Goal: Find contact information: Find contact information

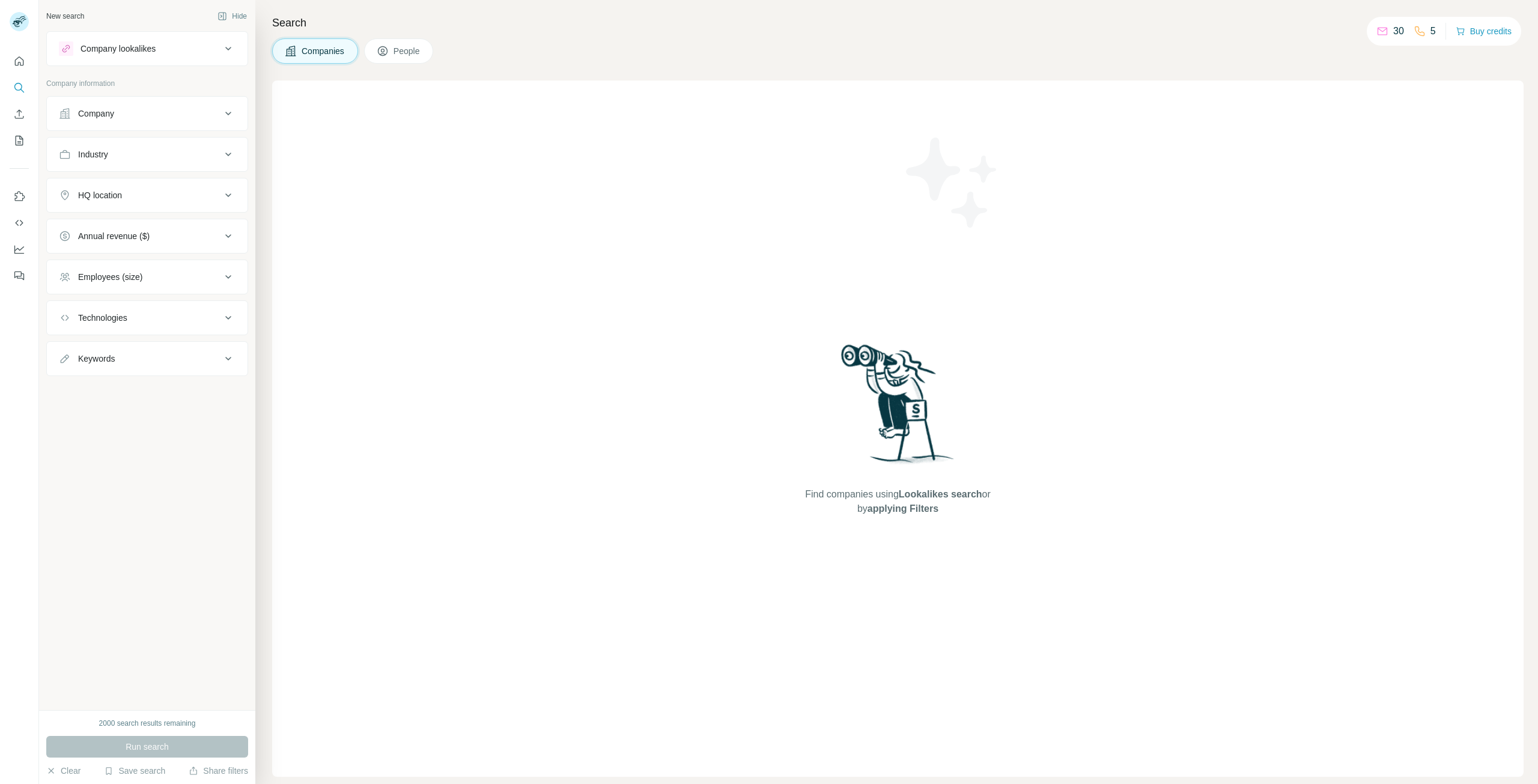
click at [332, 49] on span "Companies" at bounding box center [323, 51] width 44 height 12
click at [289, 18] on h4 "Search" at bounding box center [898, 23] width 1252 height 17
click at [18, 84] on icon "Search" at bounding box center [19, 88] width 12 height 12
click at [17, 89] on icon "Search" at bounding box center [19, 88] width 12 height 12
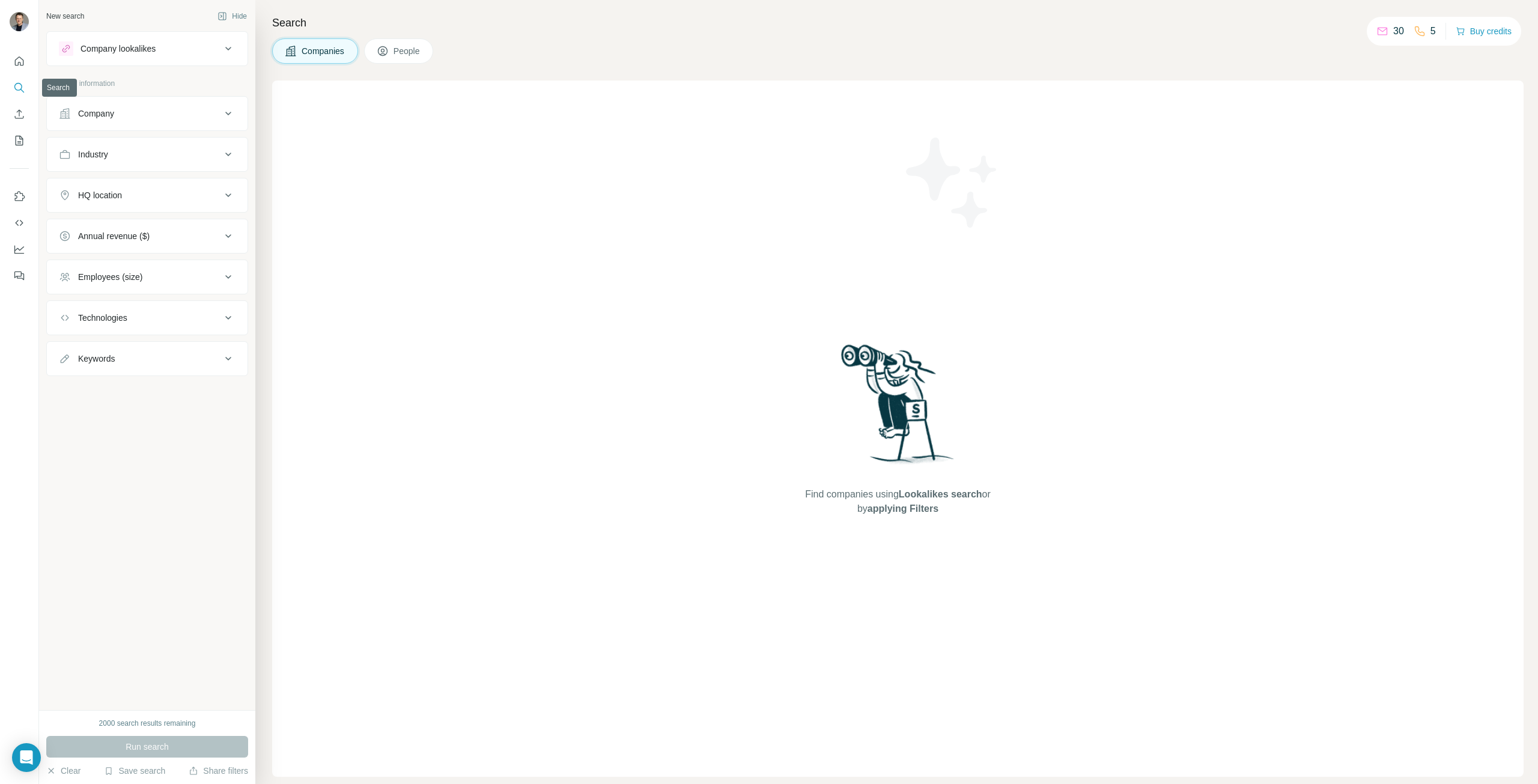
click at [17, 89] on icon "Search" at bounding box center [19, 88] width 12 height 12
click at [99, 106] on button "Company" at bounding box center [147, 113] width 201 height 28
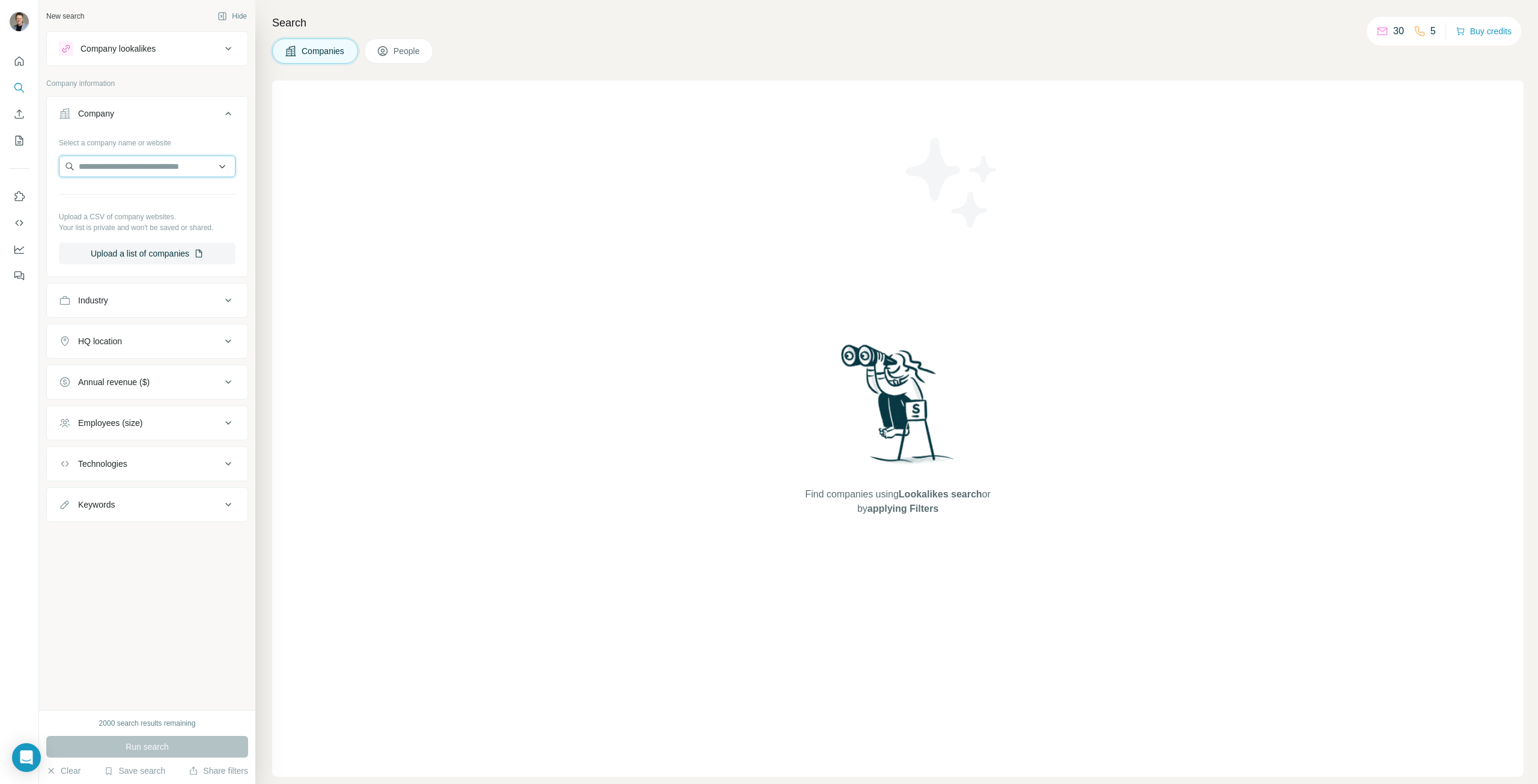
click at [121, 160] on input "text" at bounding box center [147, 167] width 177 height 22
type input "**********"
click at [137, 307] on p "ACG Air Conditioning Guys" at bounding box center [143, 302] width 101 height 12
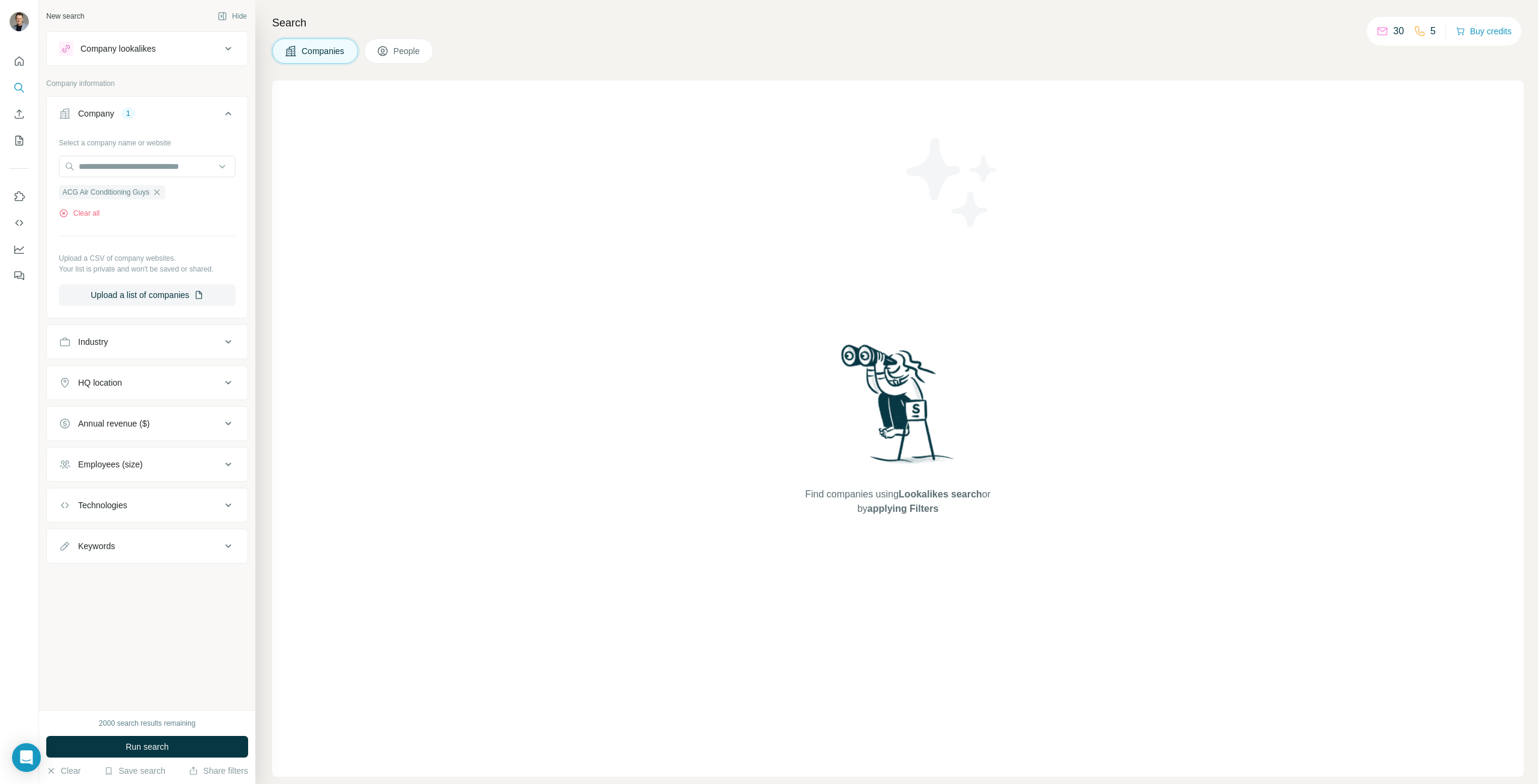
click at [404, 52] on span "People" at bounding box center [407, 51] width 28 height 12
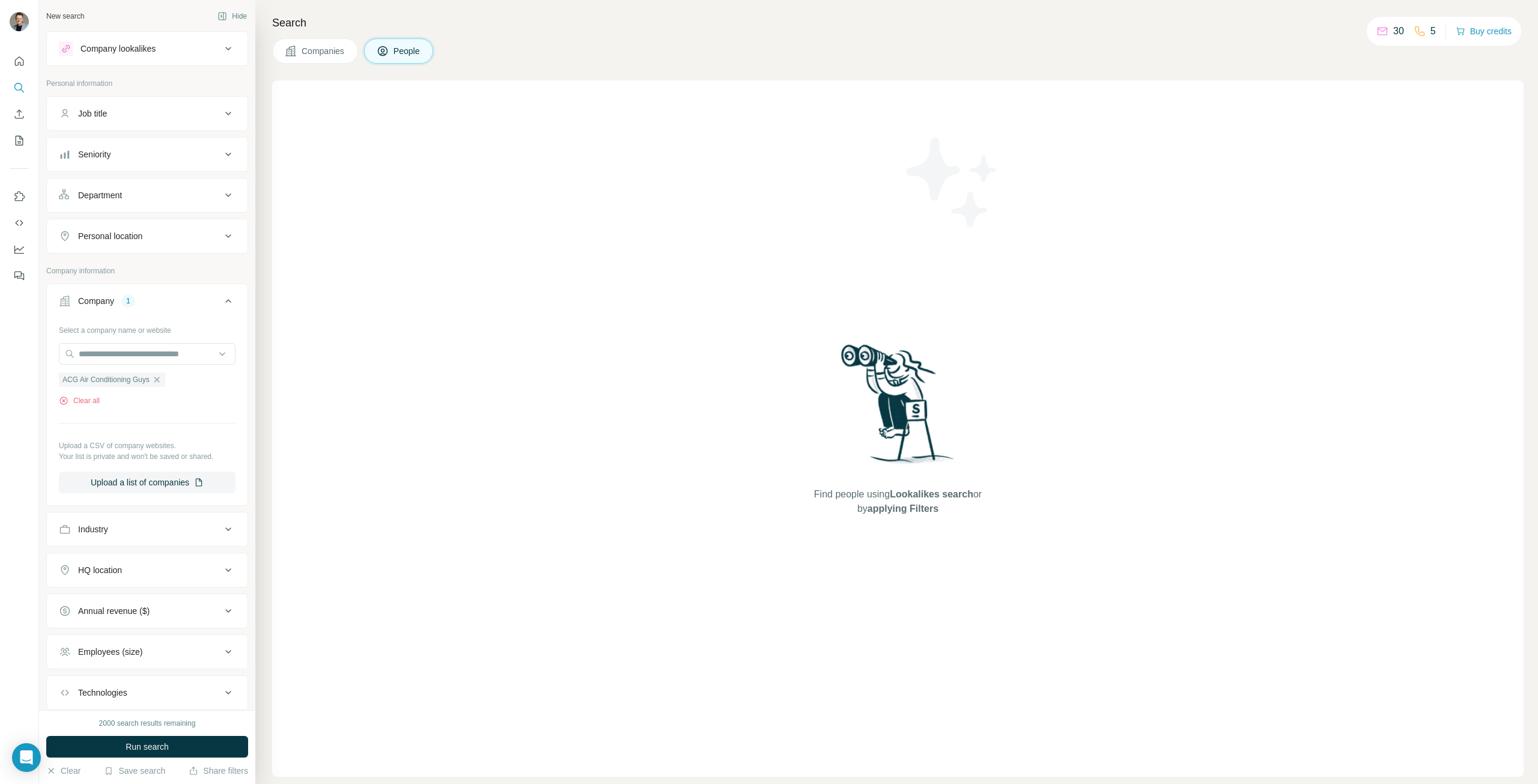
click at [333, 54] on span "Companies" at bounding box center [323, 51] width 44 height 12
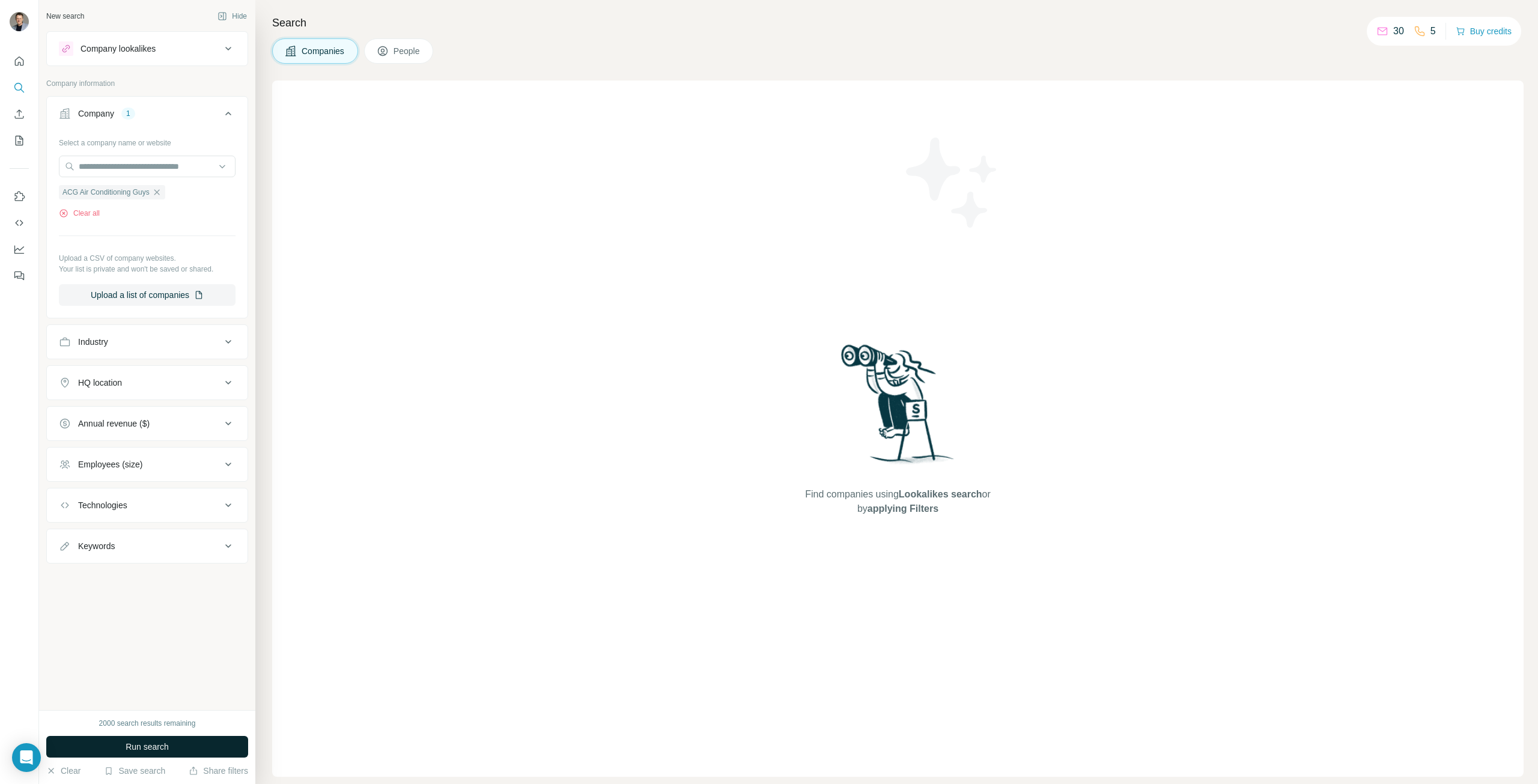
click at [89, 745] on button "Run search" at bounding box center [147, 747] width 202 height 22
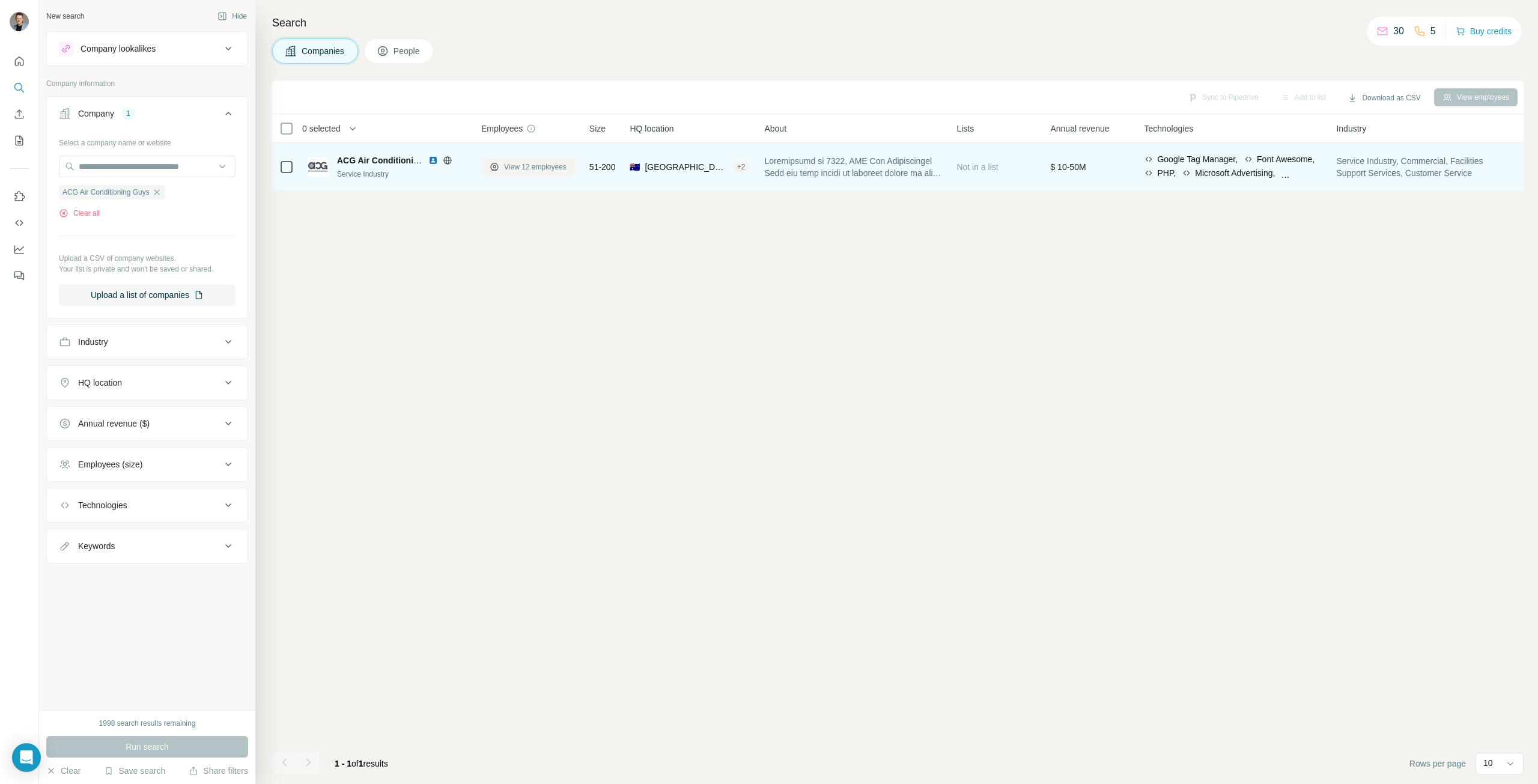
click at [537, 168] on span "View 12 employees" at bounding box center [535, 167] width 63 height 11
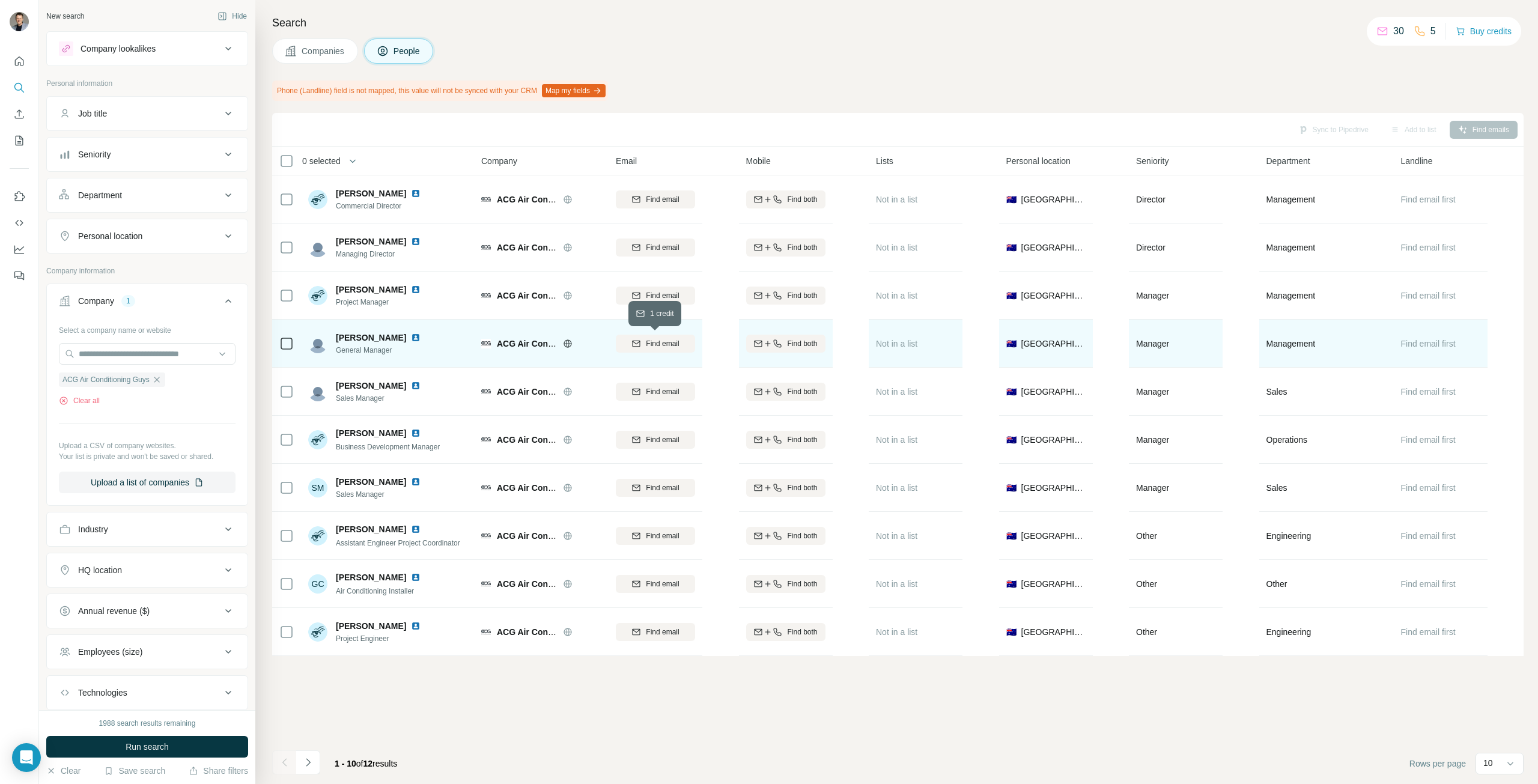
click at [653, 346] on span "Find email" at bounding box center [662, 343] width 33 height 11
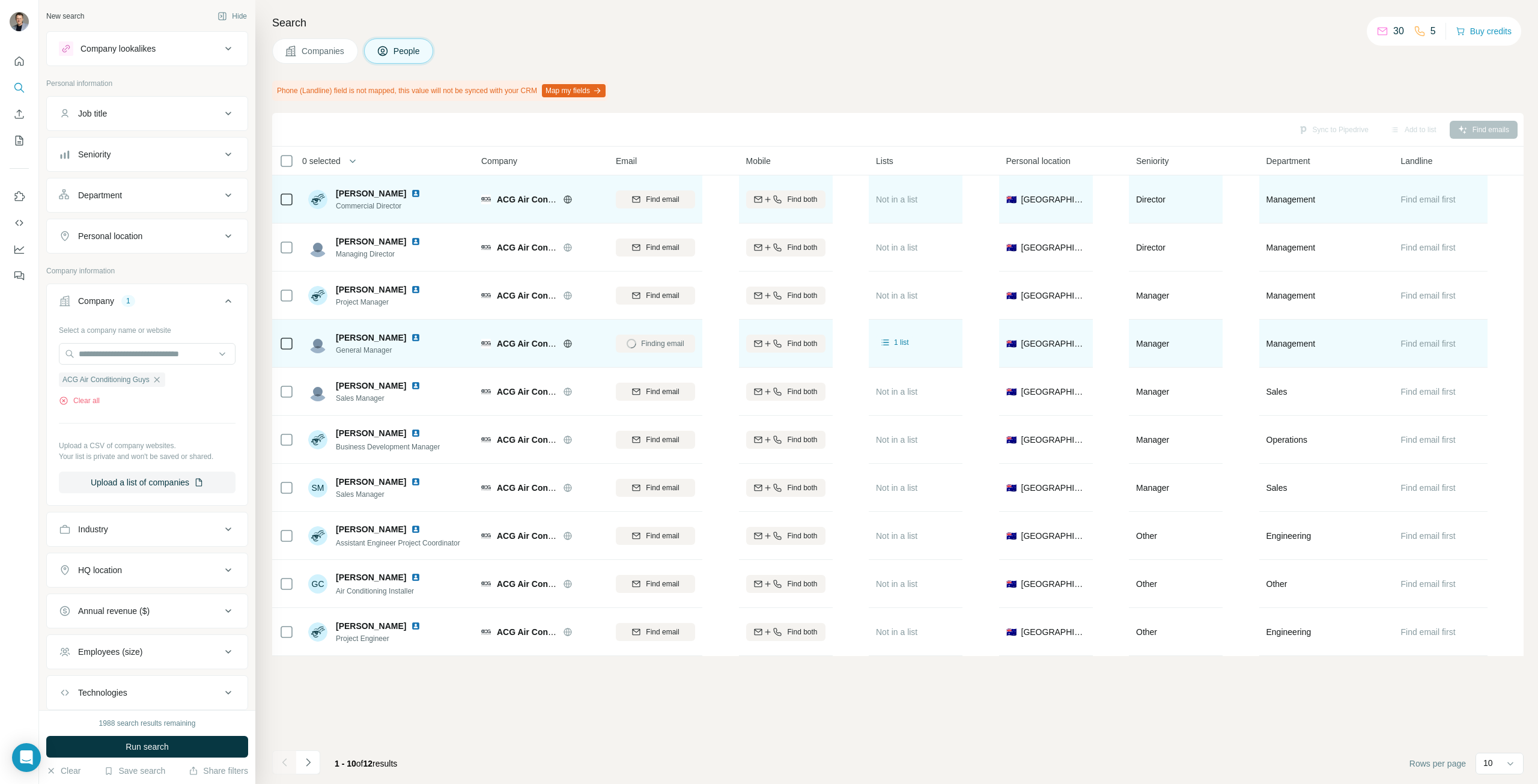
click at [411, 195] on img at bounding box center [415, 193] width 9 height 9
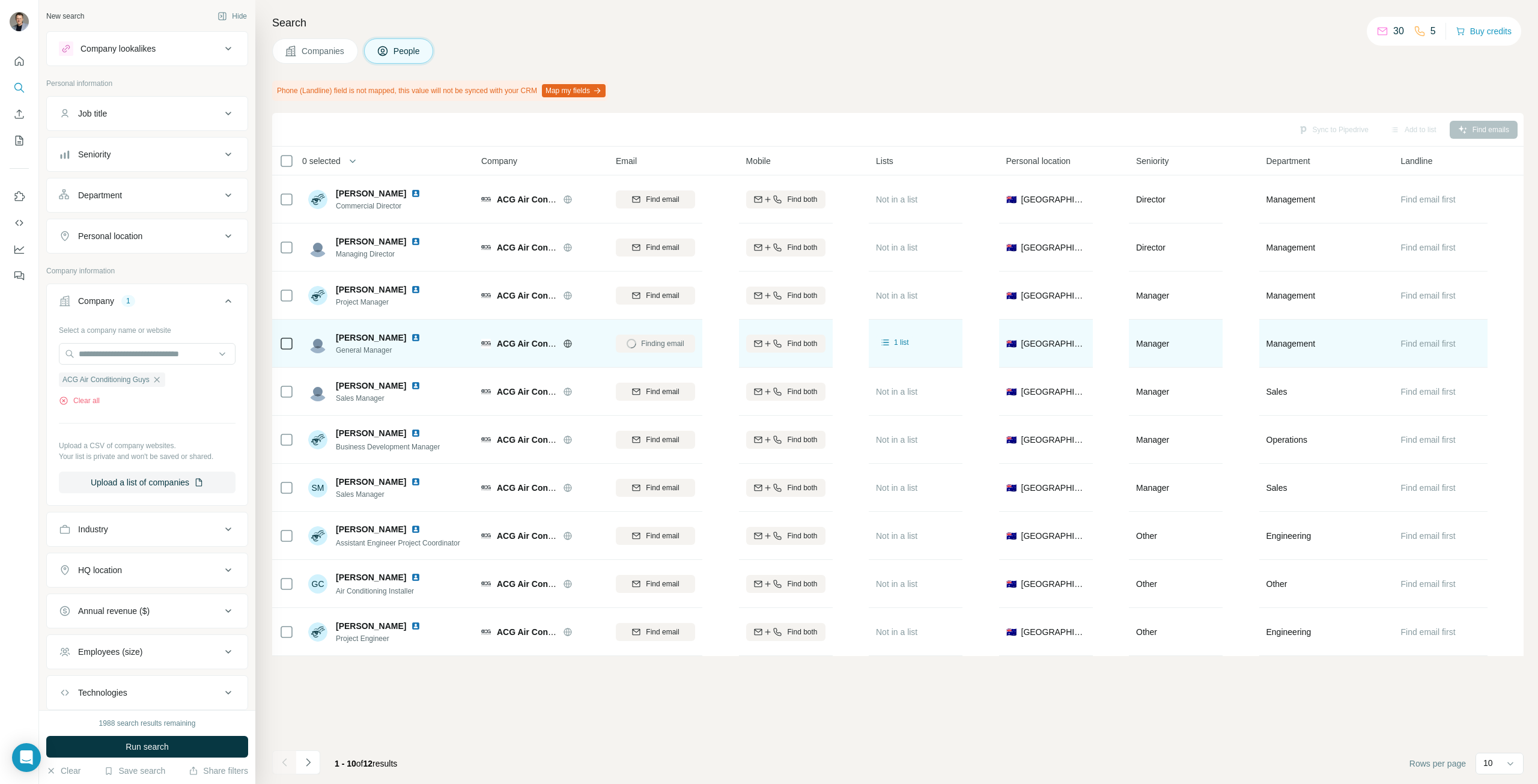
click at [411, 338] on img at bounding box center [415, 337] width 9 height 9
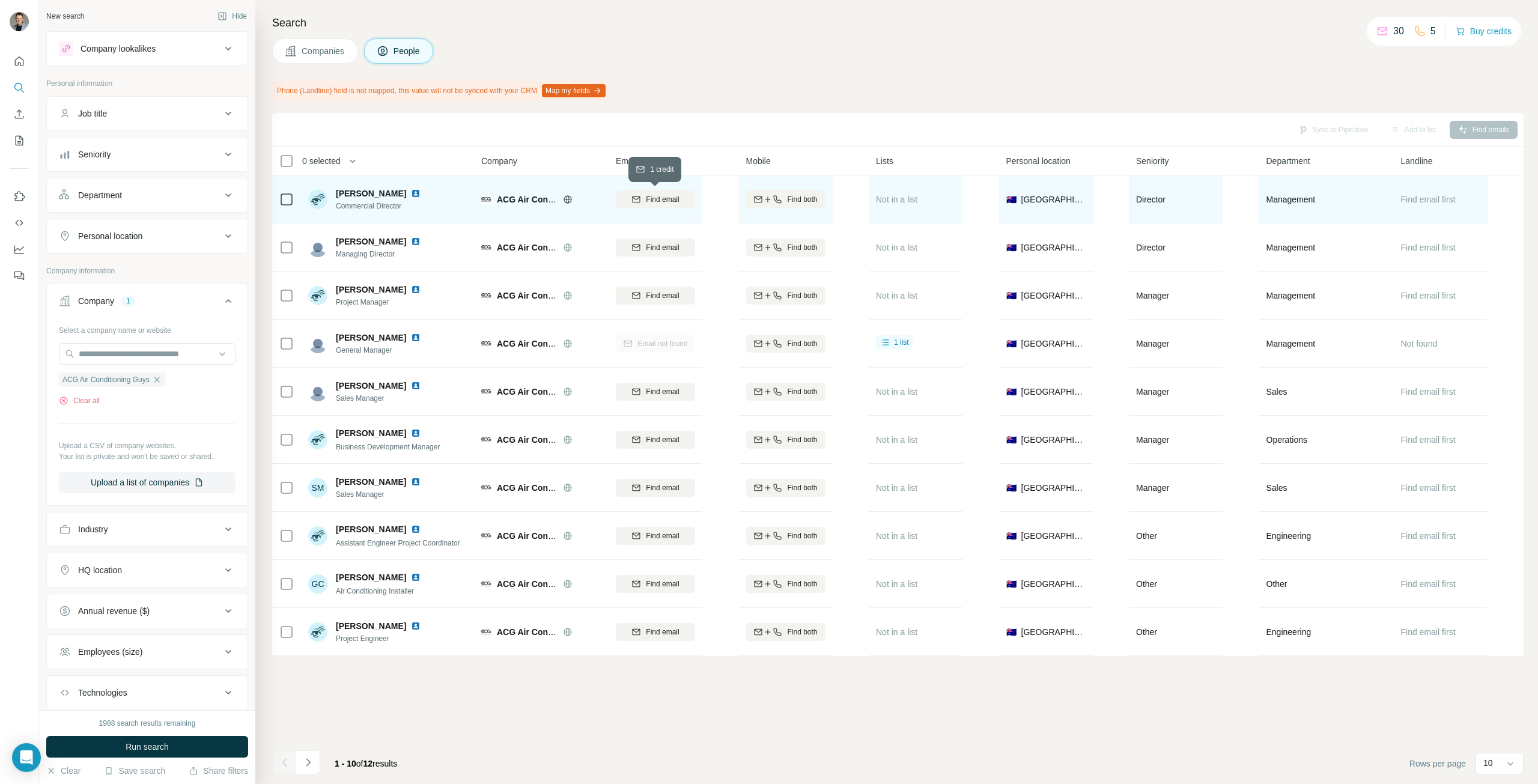
click at [668, 200] on span "Find email" at bounding box center [662, 199] width 33 height 11
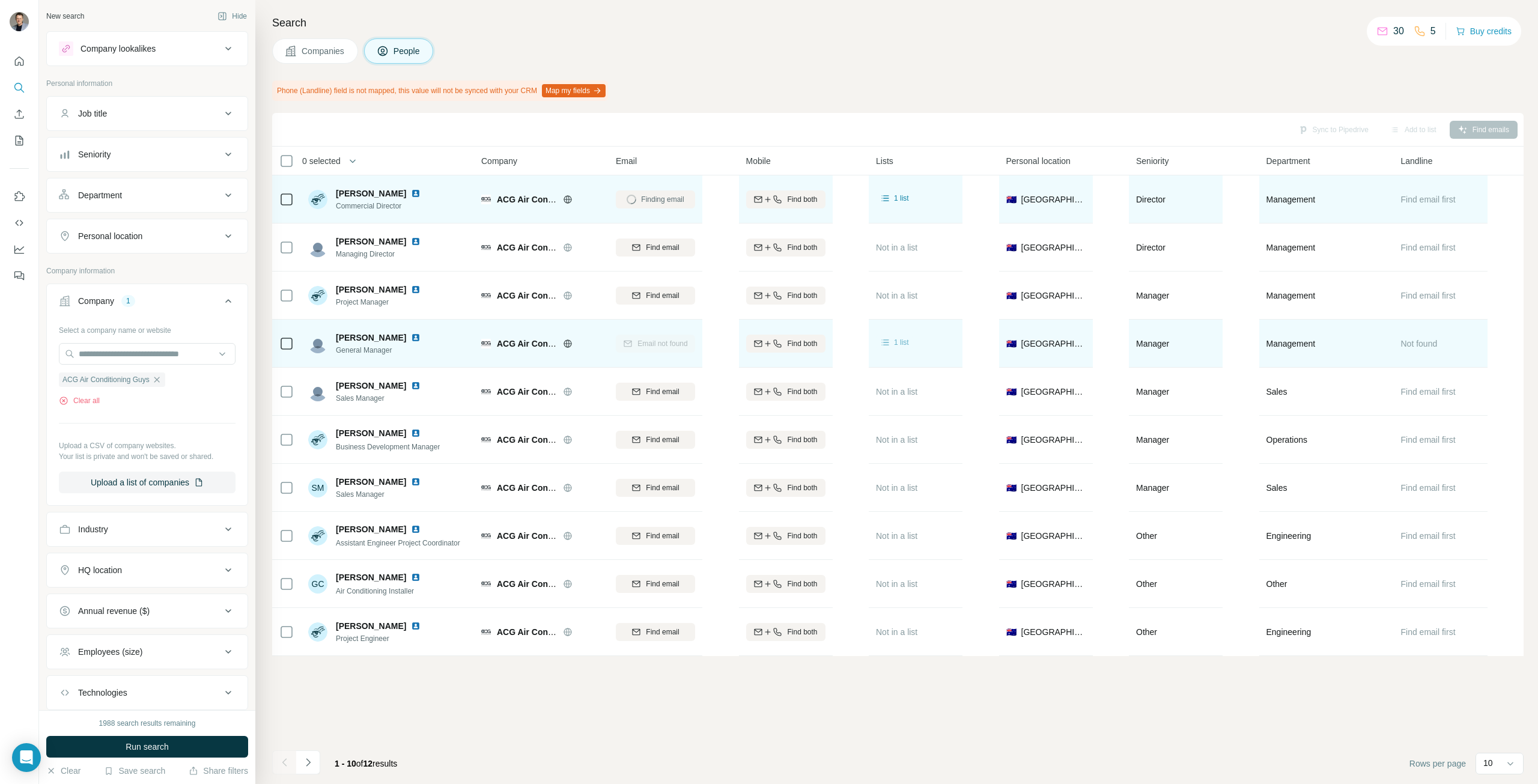
click at [890, 343] on div "1 list" at bounding box center [894, 343] width 29 height 12
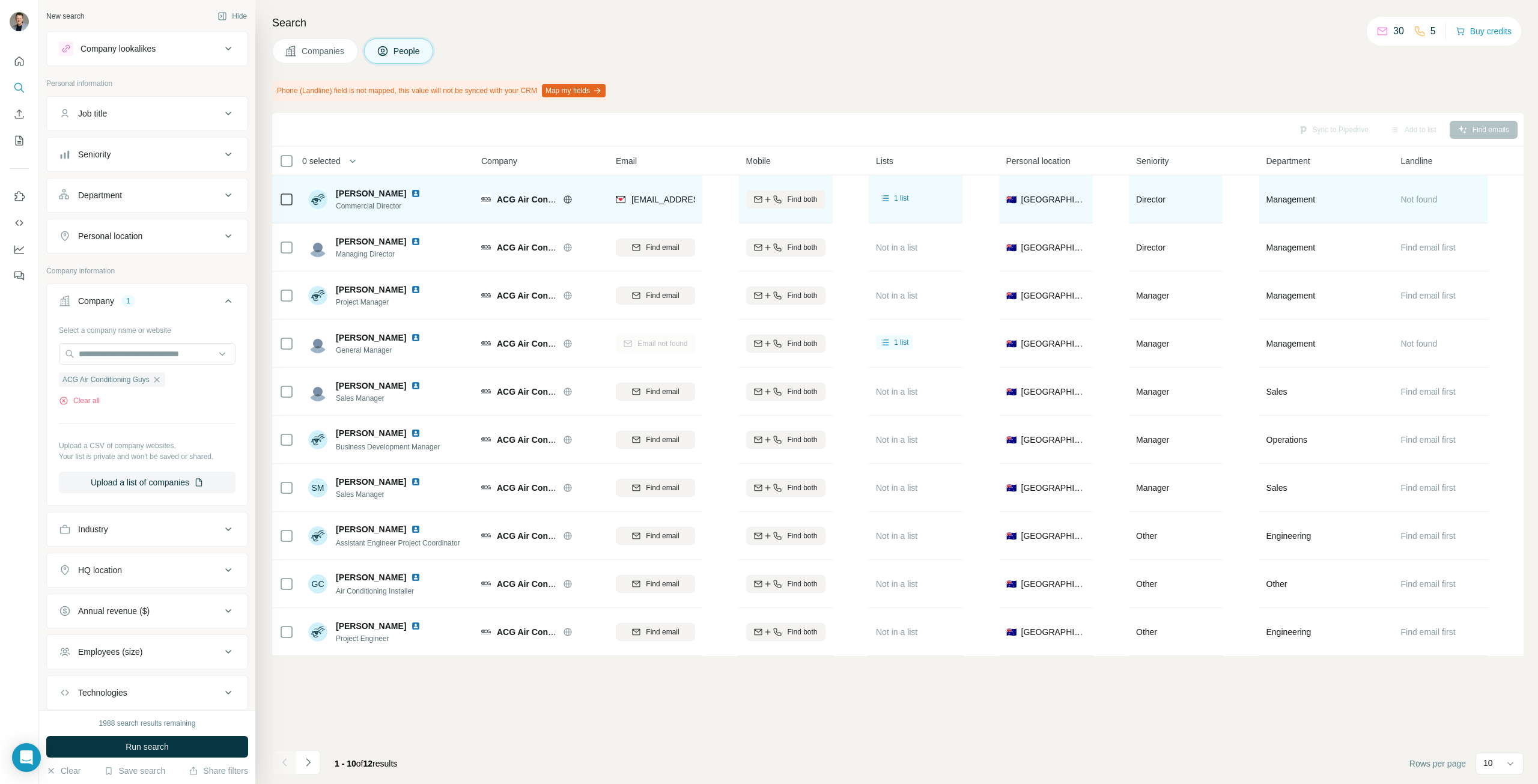
click at [739, 168] on th "Mobile" at bounding box center [804, 161] width 131 height 28
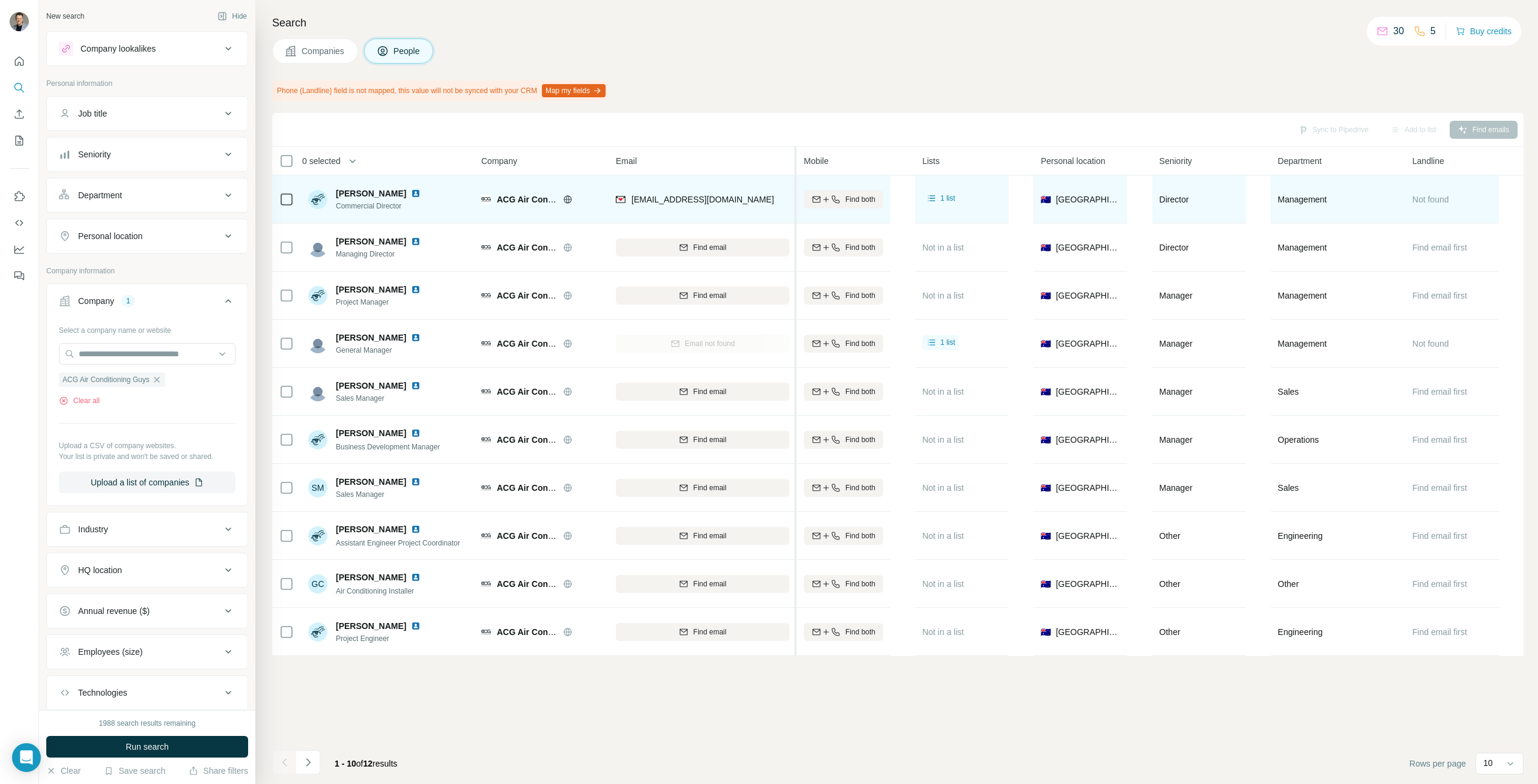
drag, startPoint x: 735, startPoint y: 168, endPoint x: 797, endPoint y: 169, distance: 62.0
click at [0, 0] on tr "0 selected People Company Email Mobile Lists Personal location Seniority Depart…" at bounding box center [0, 0] width 0 height 0
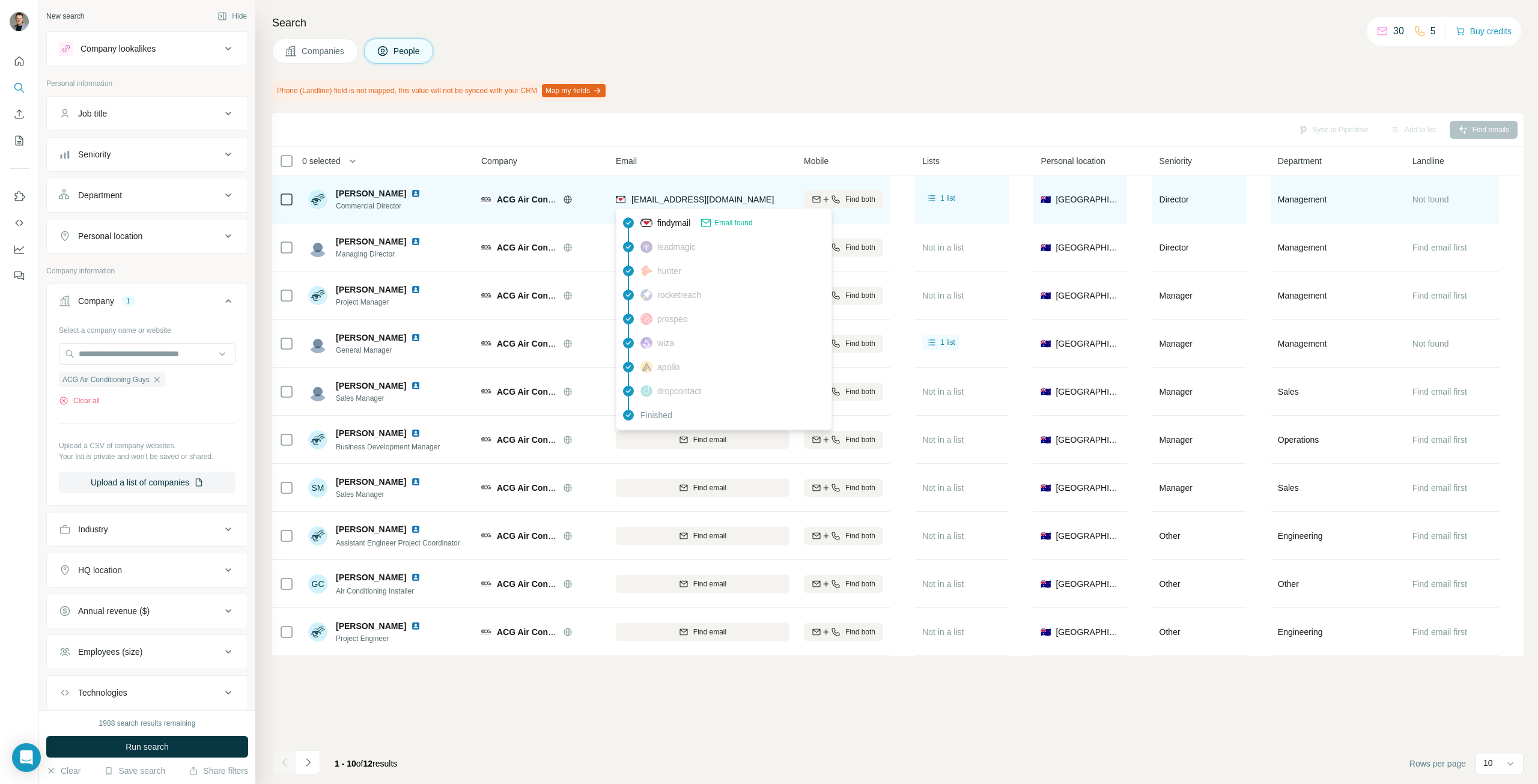
drag, startPoint x: 773, startPoint y: 203, endPoint x: 653, endPoint y: 203, distance: 120.0
click at [648, 202] on div "[EMAIL_ADDRESS][DOMAIN_NAME]" at bounding box center [702, 199] width 173 height 33
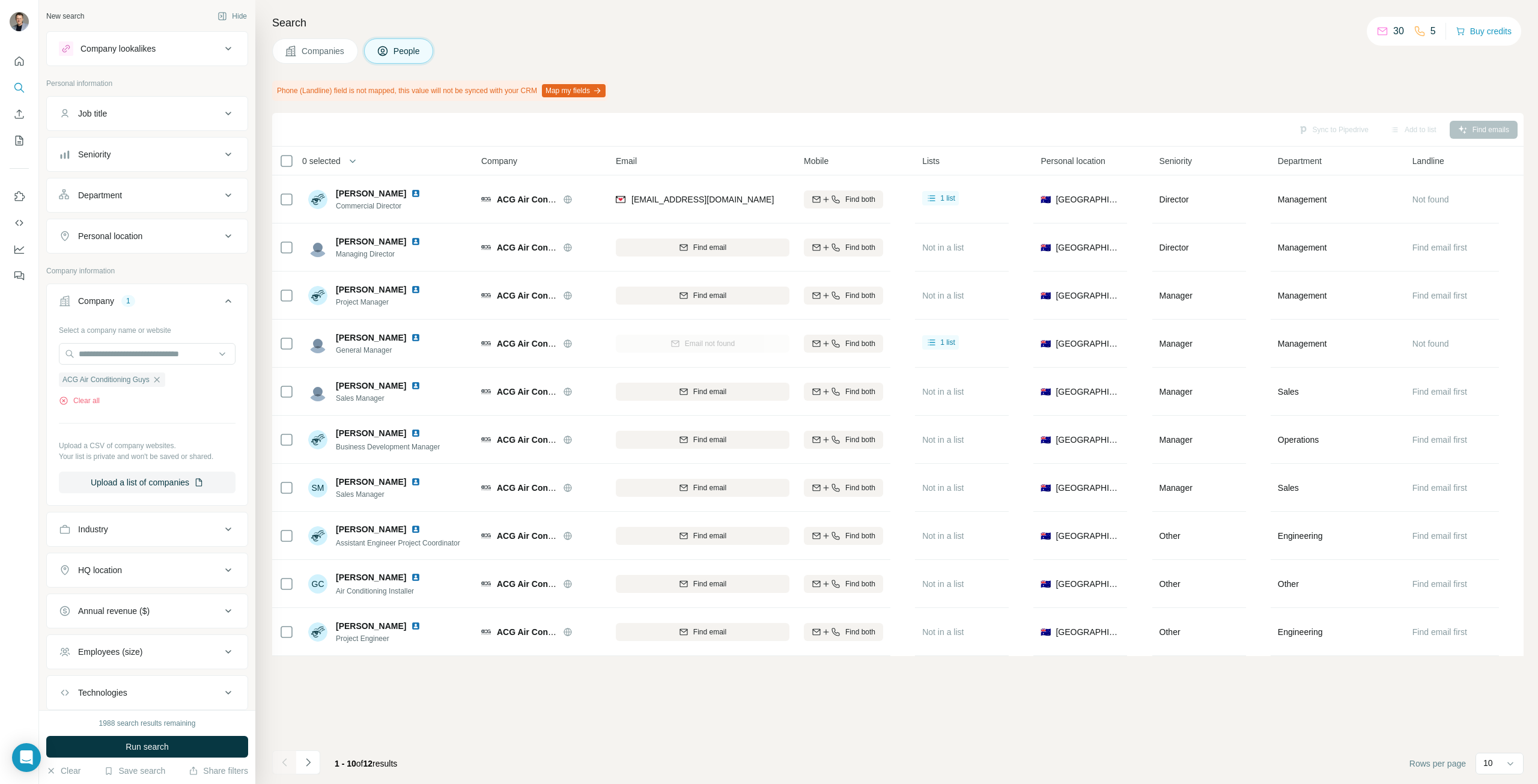
copy span "@[DOMAIN_NAME]"
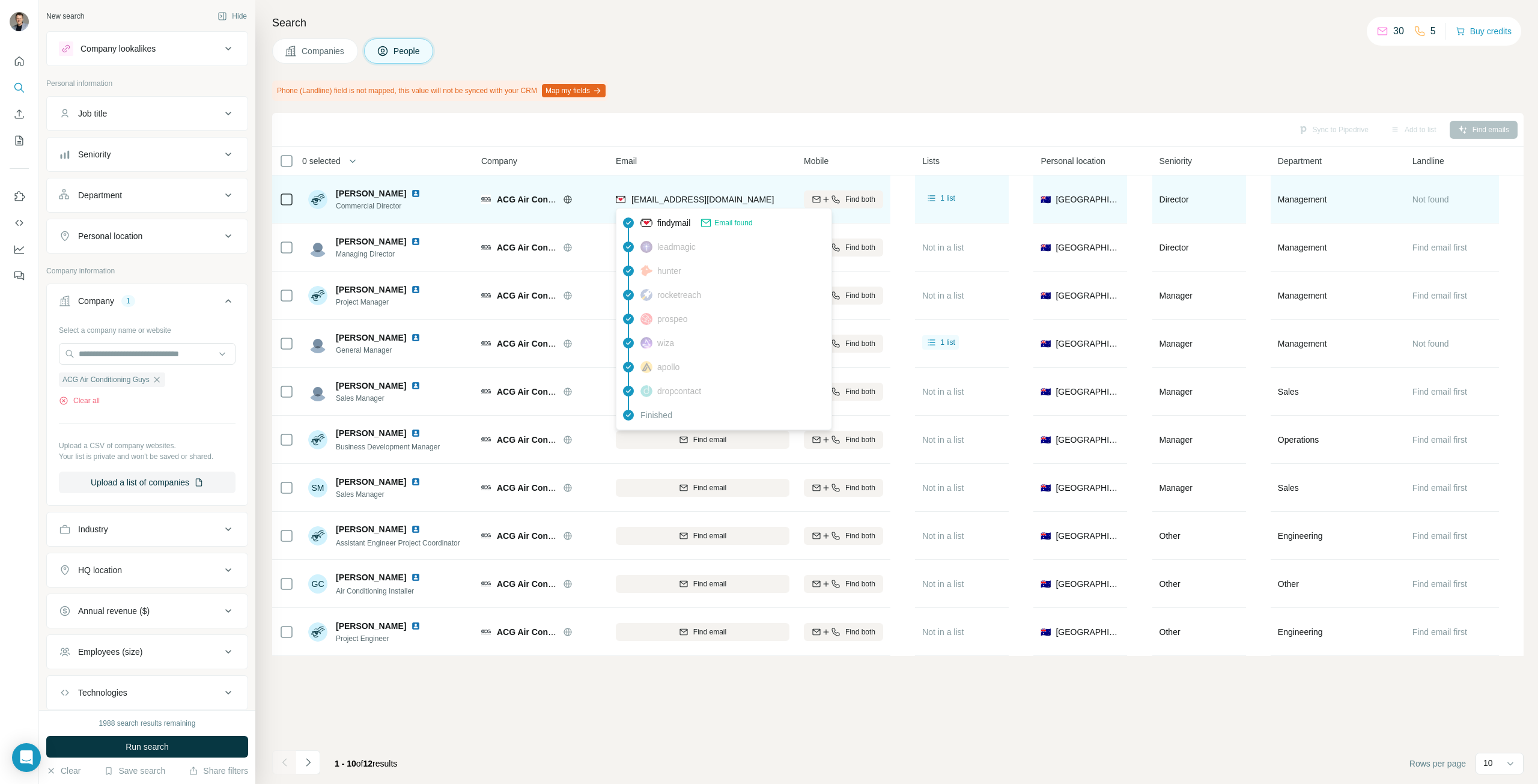
click at [743, 201] on span "[EMAIL_ADDRESS][DOMAIN_NAME]" at bounding box center [703, 199] width 142 height 9
drag, startPoint x: 771, startPoint y: 204, endPoint x: 626, endPoint y: 204, distance: 145.0
click at [626, 204] on div "[EMAIL_ADDRESS][DOMAIN_NAME]" at bounding box center [702, 199] width 173 height 33
copy div "[EMAIL_ADDRESS][DOMAIN_NAME]"
